Goal: Task Accomplishment & Management: Manage account settings

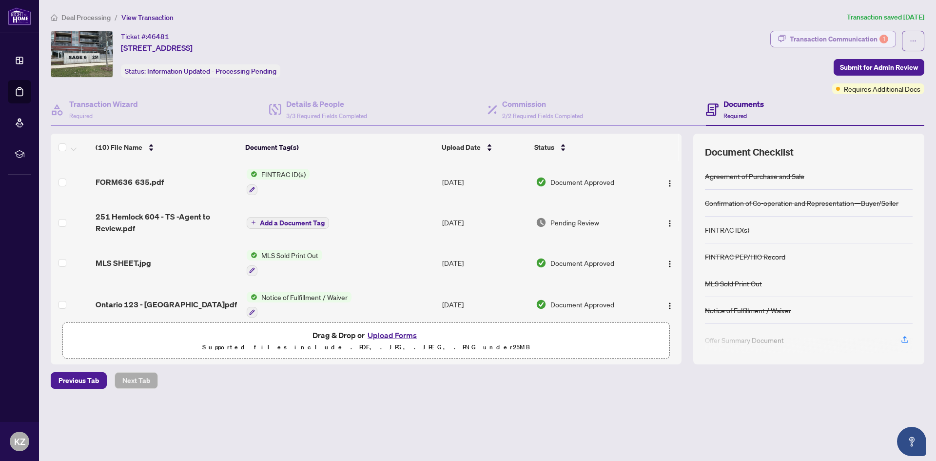
click at [840, 39] on div "Transaction Communication 1" at bounding box center [838, 39] width 98 height 16
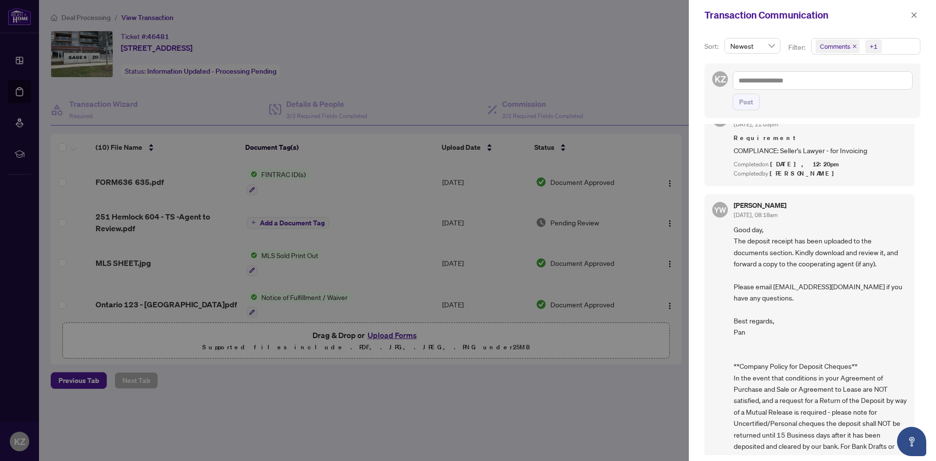
scroll to position [448, 0]
click at [428, 92] on div at bounding box center [468, 230] width 936 height 461
click at [912, 15] on icon "close" at bounding box center [913, 15] width 7 height 7
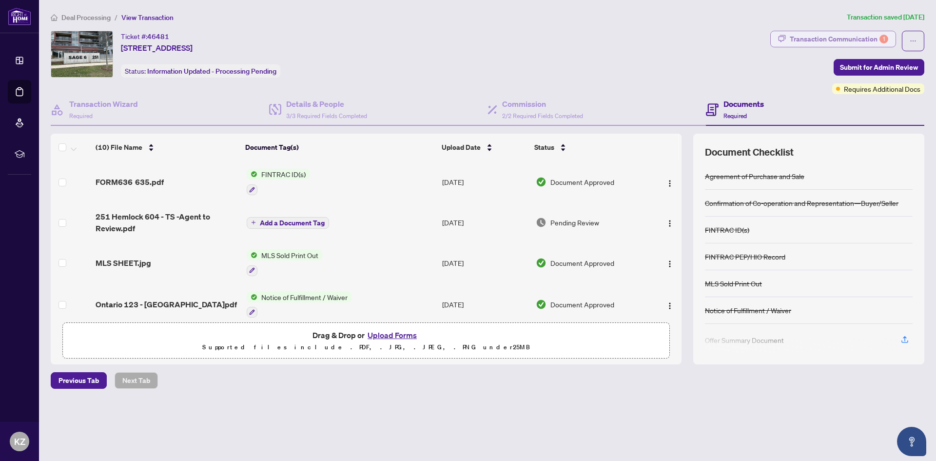
click at [868, 39] on div "Transaction Communication 1" at bounding box center [838, 39] width 98 height 16
click at [912, 43] on icon "ellipsis" at bounding box center [912, 41] width 7 height 7
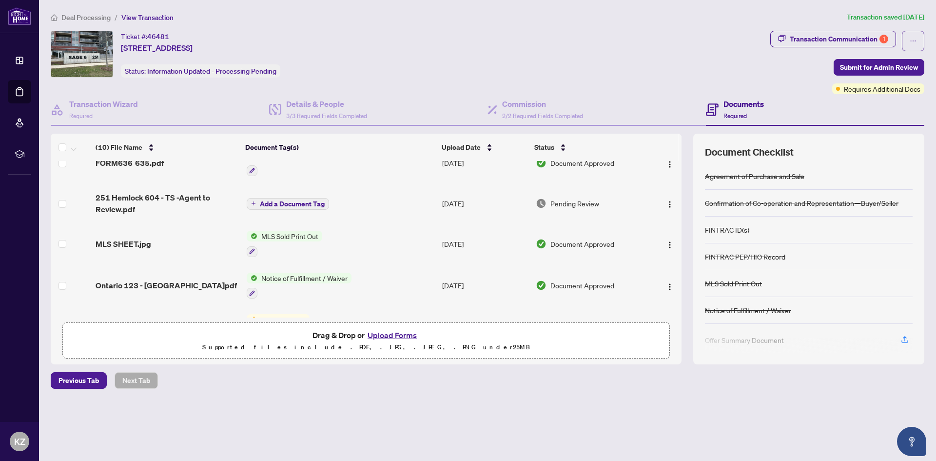
scroll to position [13, 0]
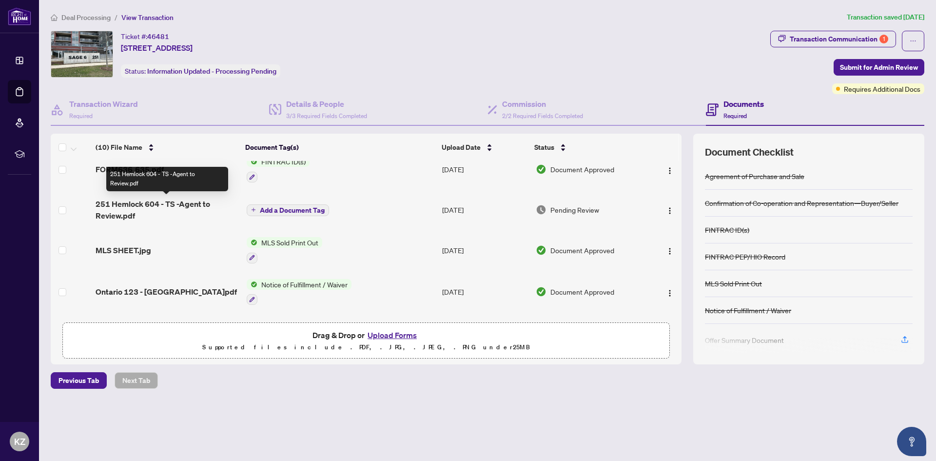
click at [178, 205] on span "251 Hemlock 604 - TS -Agent to Review.pdf" at bounding box center [167, 209] width 143 height 23
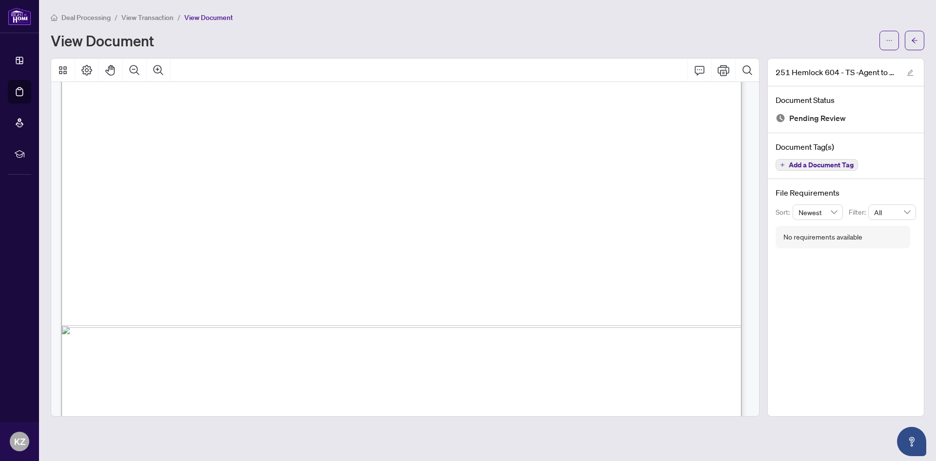
scroll to position [514, 0]
click at [60, 68] on icon "Thumbnails" at bounding box center [63, 70] width 12 height 12
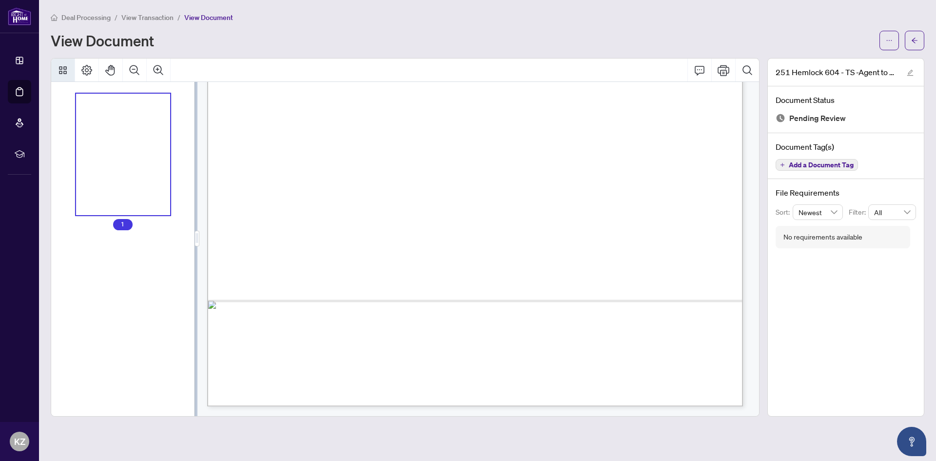
scroll to position [379, 0]
click at [57, 68] on icon "Thumbnails" at bounding box center [63, 70] width 12 height 12
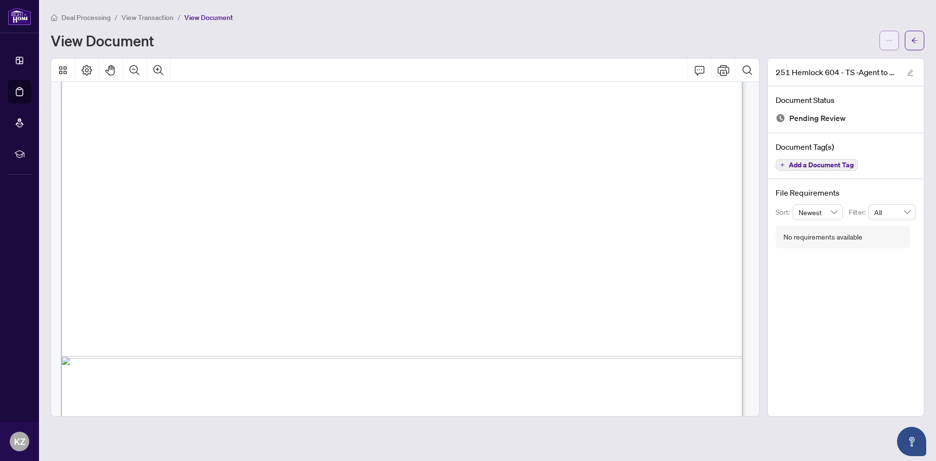
click at [889, 45] on span "button" at bounding box center [888, 41] width 7 height 16
click at [845, 63] on span "Download" at bounding box center [854, 62] width 74 height 11
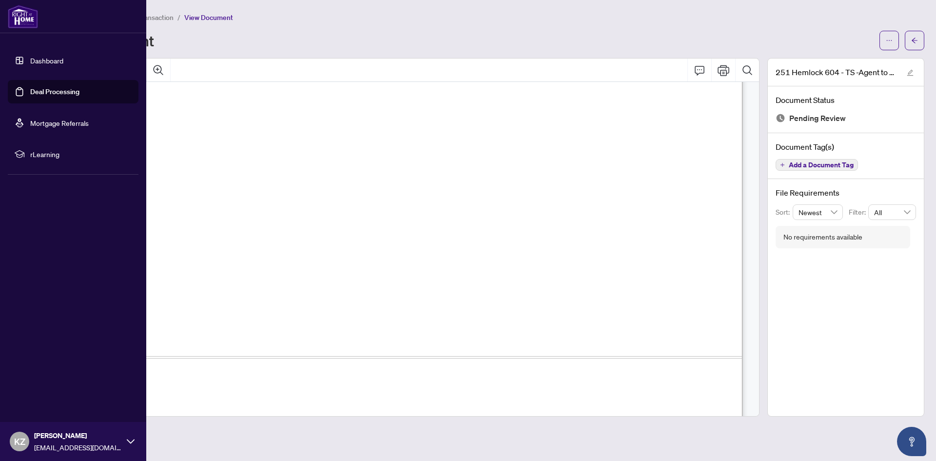
click at [75, 92] on link "Deal Processing" at bounding box center [54, 91] width 49 height 9
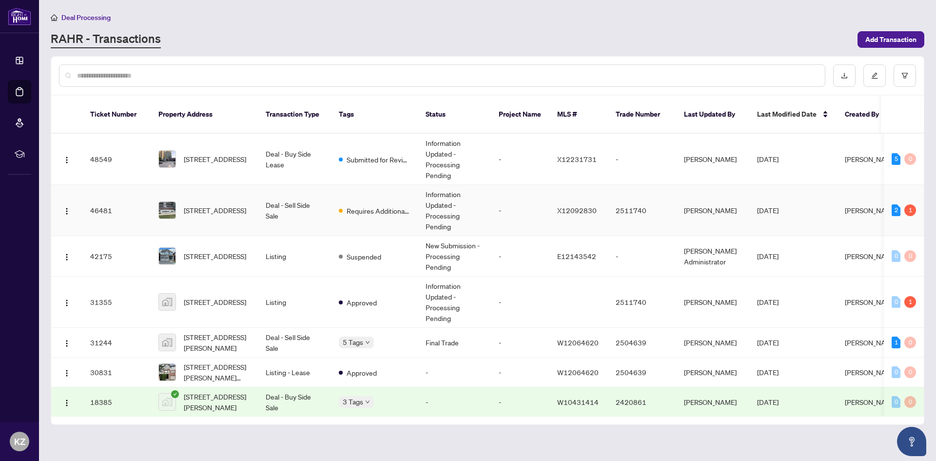
click at [269, 207] on td "Deal - Sell Side Sale" at bounding box center [294, 210] width 73 height 51
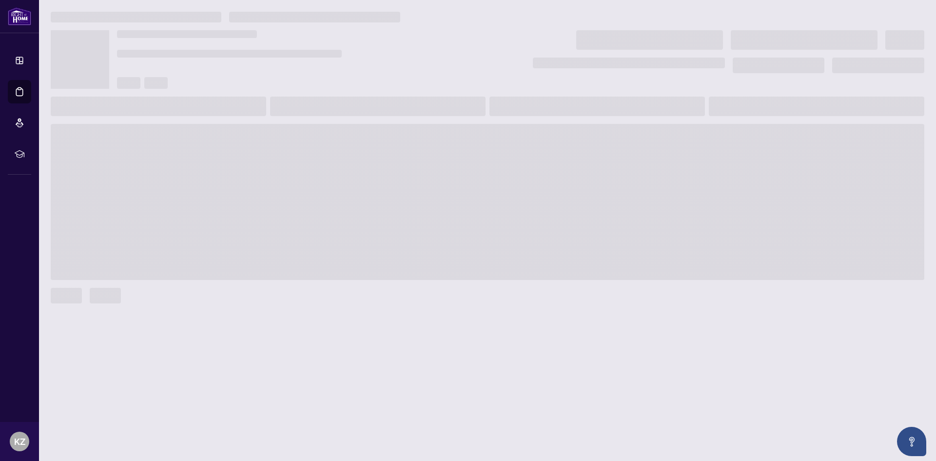
click at [269, 207] on span at bounding box center [487, 202] width 873 height 156
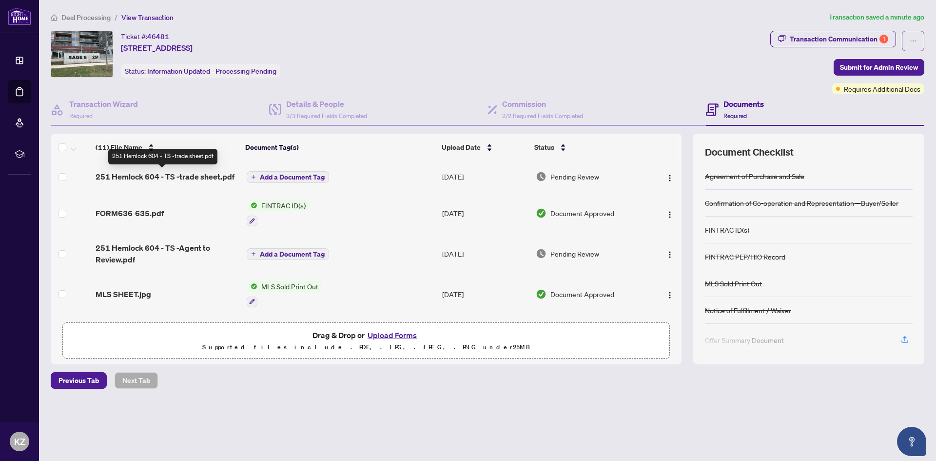
click at [141, 175] on span "251 Hemlock 604 - TS -trade sheet.pdf" at bounding box center [165, 177] width 139 height 12
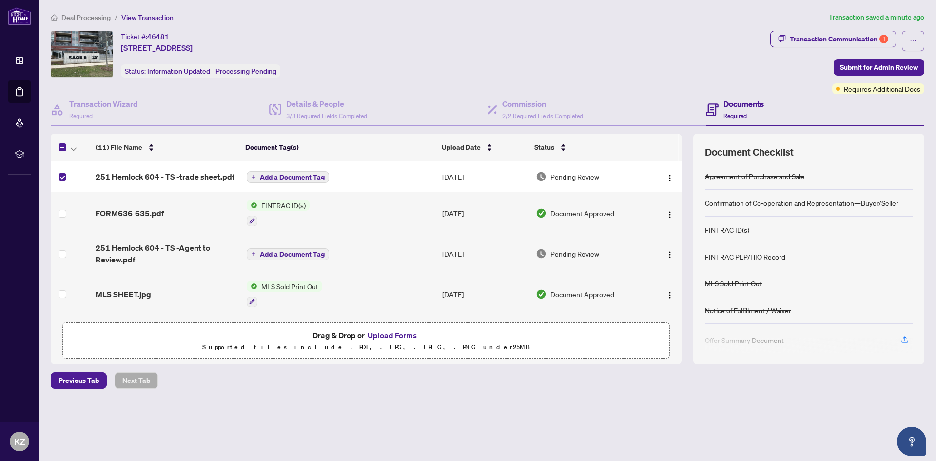
click at [301, 179] on span "Add a Document Tag" at bounding box center [292, 176] width 65 height 7
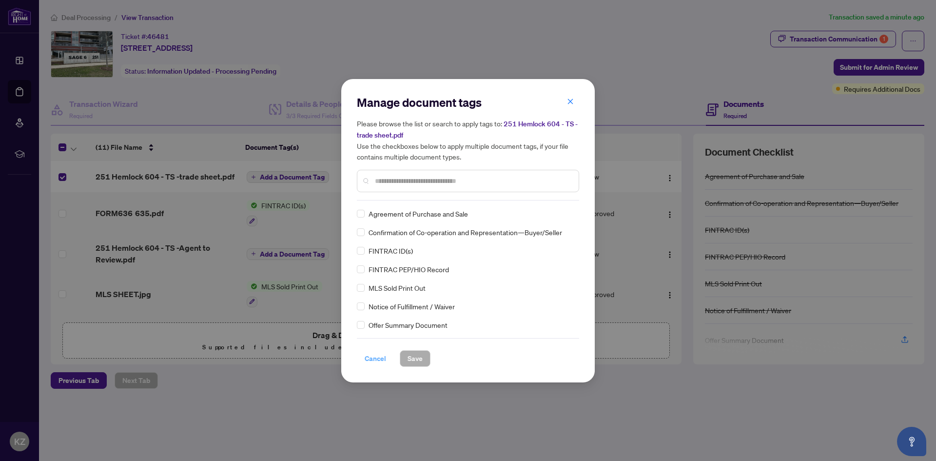
click at [376, 358] on span "Cancel" at bounding box center [375, 358] width 21 height 16
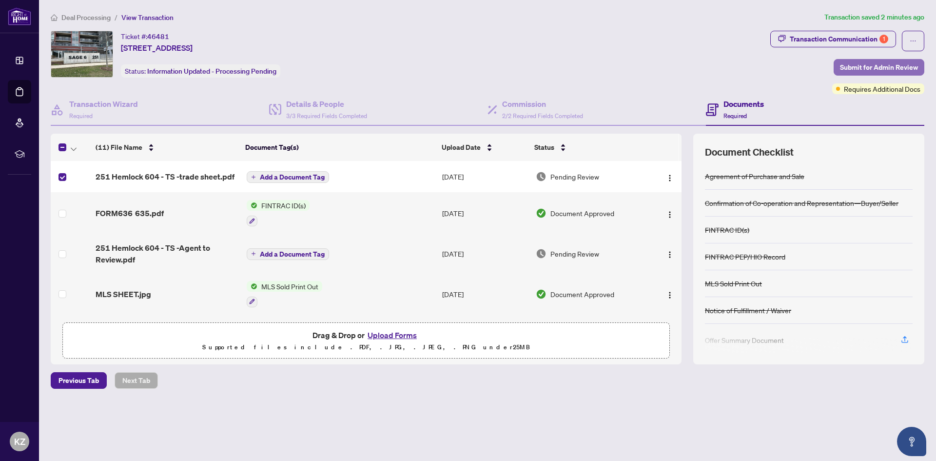
click at [892, 67] on span "Submit for Admin Review" at bounding box center [879, 67] width 78 height 16
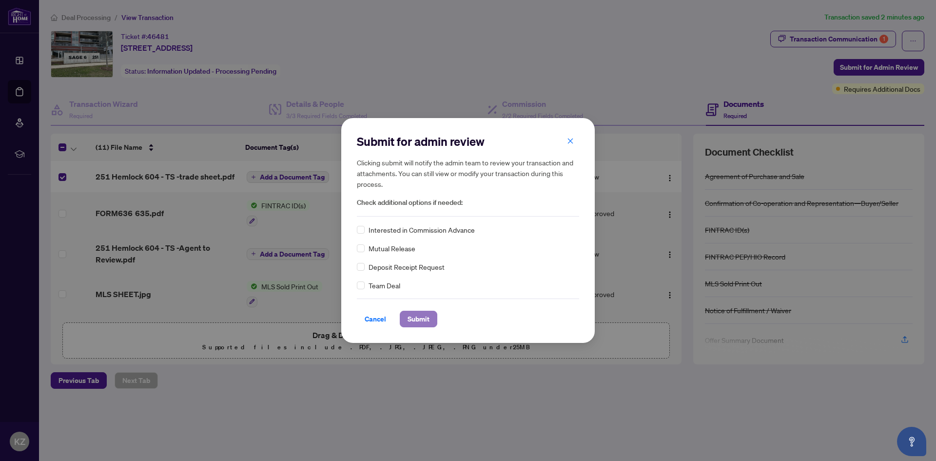
click at [417, 318] on span "Submit" at bounding box center [418, 319] width 22 height 16
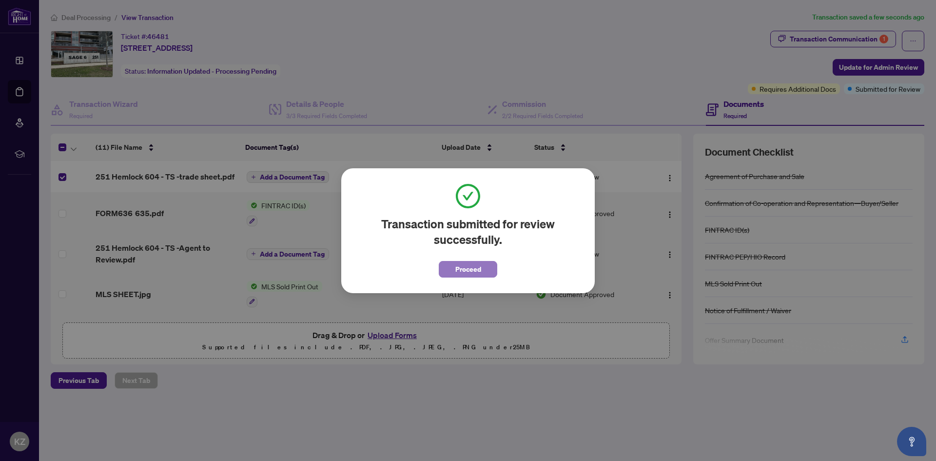
click at [483, 272] on button "Proceed" at bounding box center [468, 269] width 58 height 17
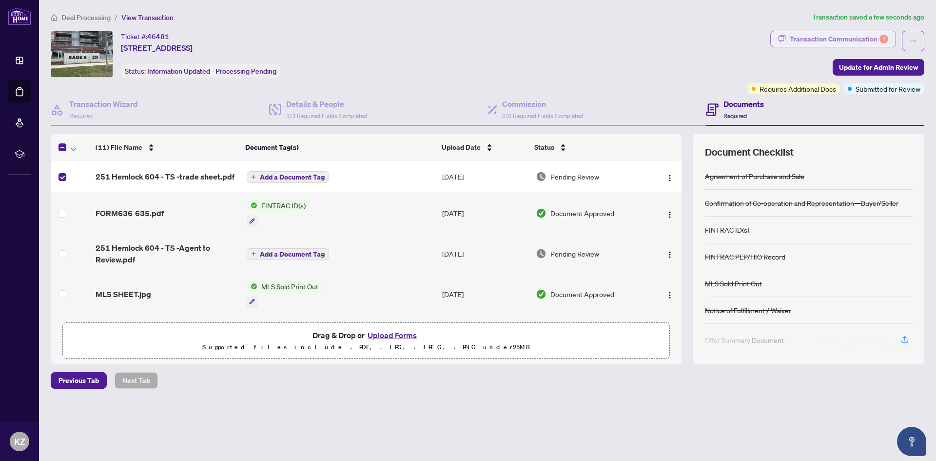
click at [842, 38] on div "Transaction Communication 1" at bounding box center [838, 39] width 98 height 16
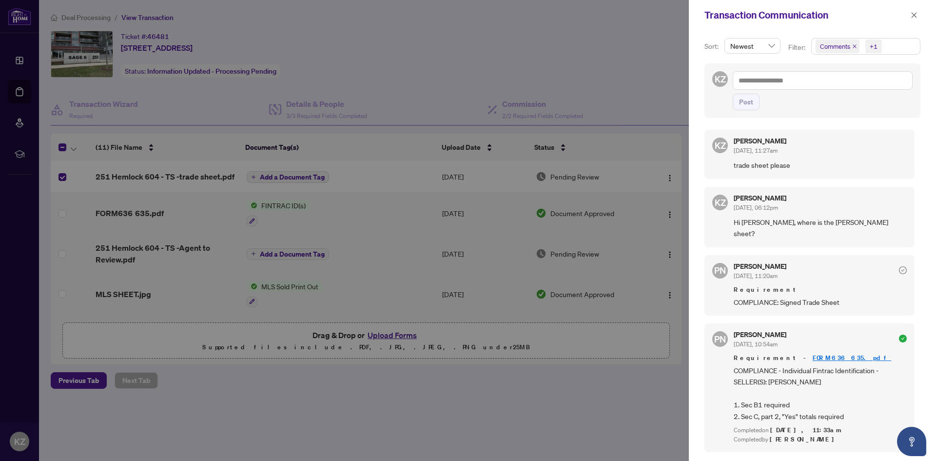
click at [479, 79] on div at bounding box center [468, 230] width 936 height 461
click at [912, 14] on icon "close" at bounding box center [913, 15] width 7 height 7
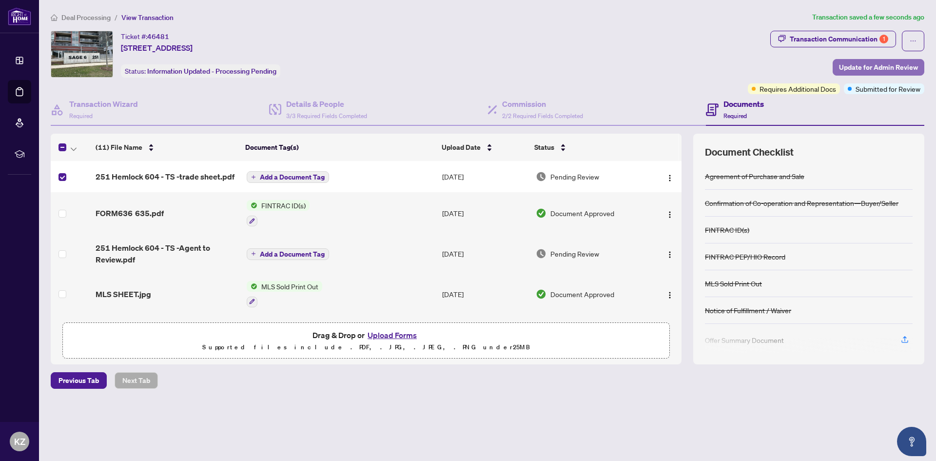
click at [872, 66] on span "Update for Admin Review" at bounding box center [878, 67] width 79 height 16
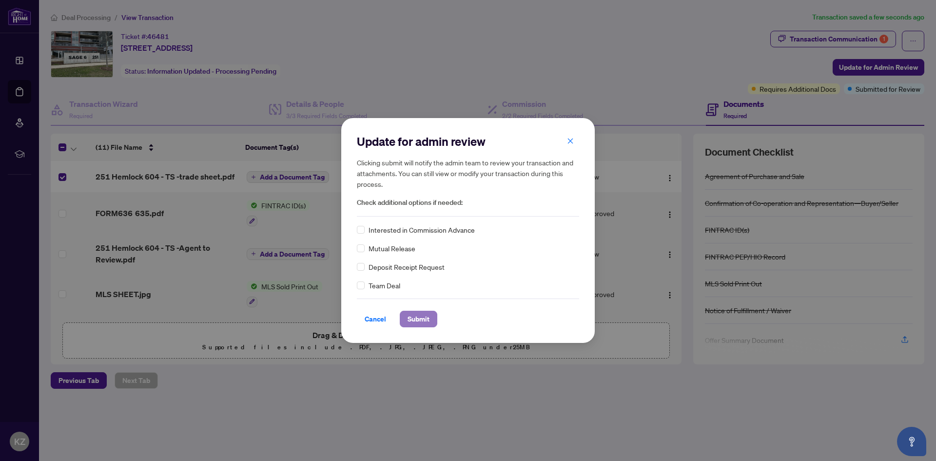
click at [425, 320] on button "Submit" at bounding box center [419, 318] width 38 height 17
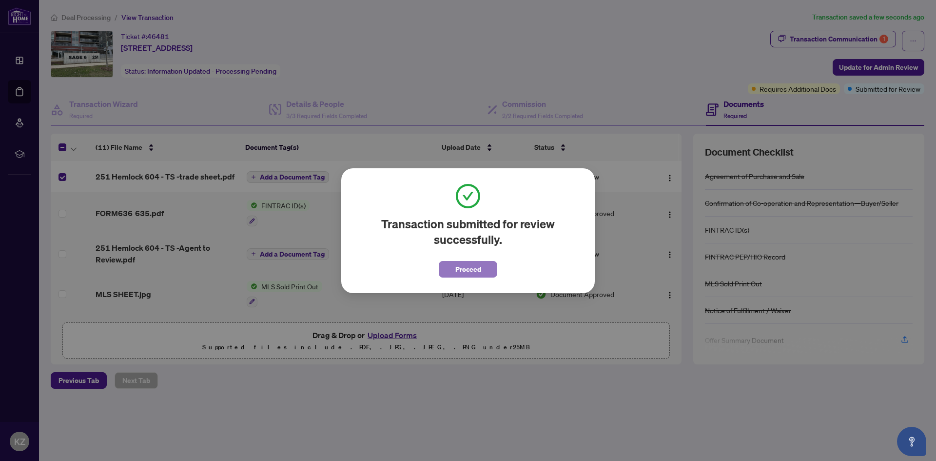
click at [476, 270] on span "Proceed" at bounding box center [468, 269] width 26 height 16
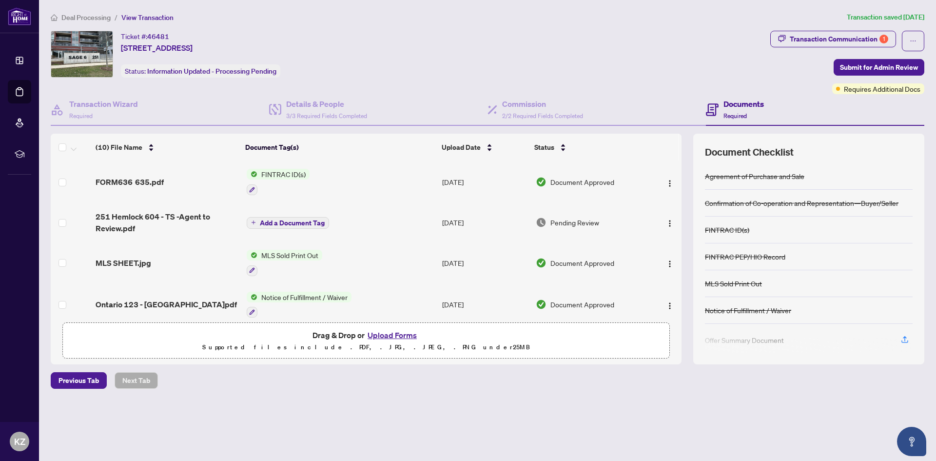
click at [399, 334] on button "Upload Forms" at bounding box center [392, 334] width 55 height 13
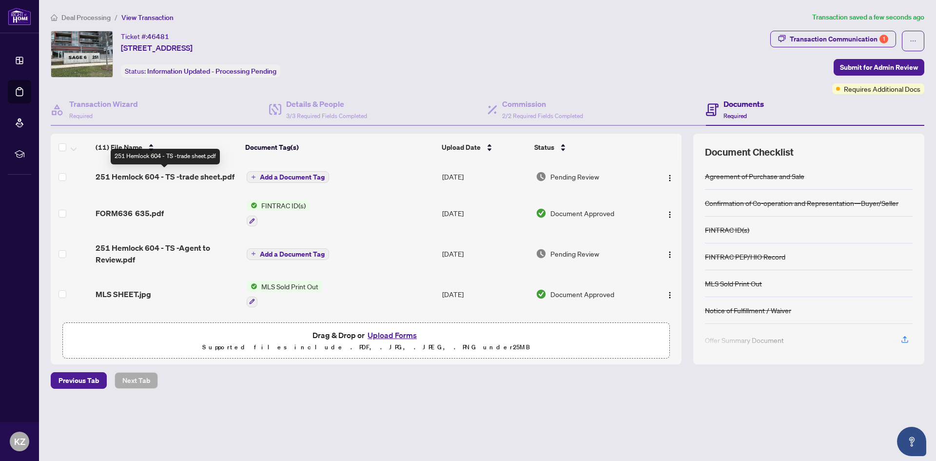
click at [187, 173] on span "251 Hemlock 604 - TS -trade sheet.pdf" at bounding box center [165, 177] width 139 height 12
